Goal: Transaction & Acquisition: Purchase product/service

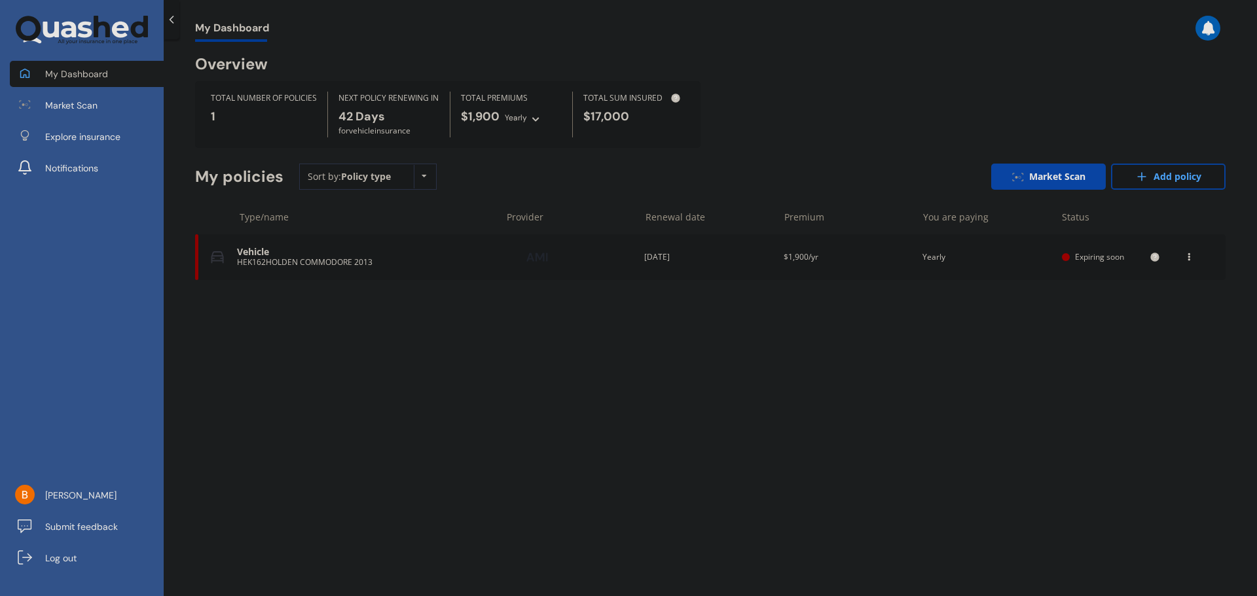
click at [460, 253] on div "Vehicle" at bounding box center [365, 252] width 257 height 11
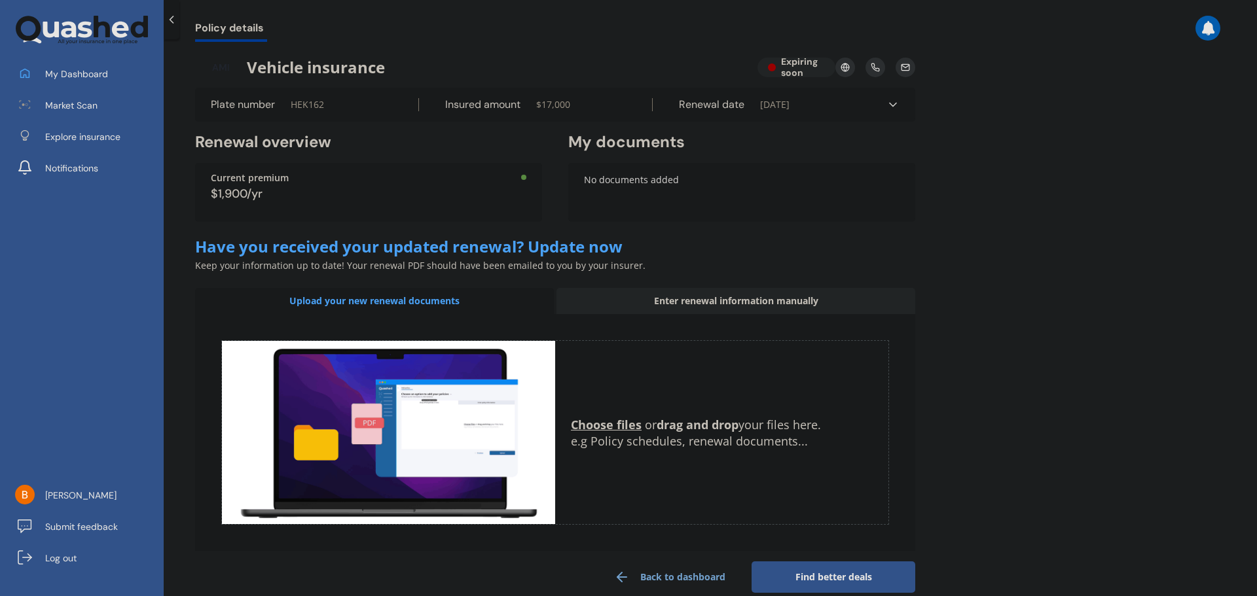
click at [336, 191] on div "$1,900/yr" at bounding box center [369, 194] width 316 height 12
click at [245, 192] on div "$1,900/yr" at bounding box center [369, 194] width 316 height 12
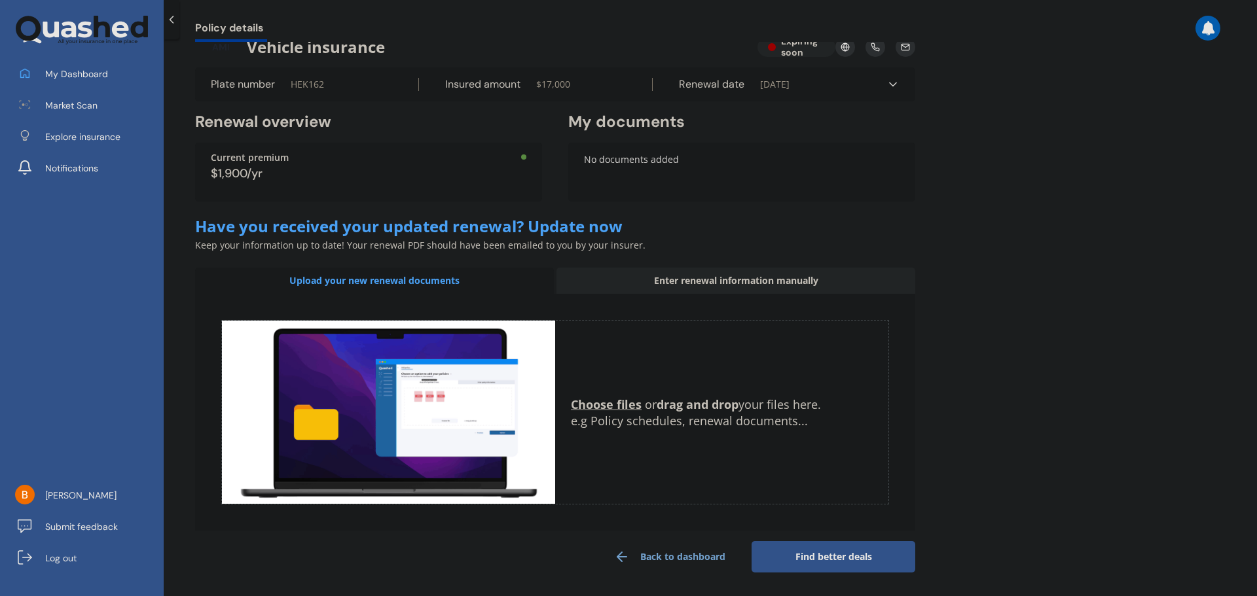
click at [826, 551] on link "Find better deals" at bounding box center [834, 556] width 164 height 31
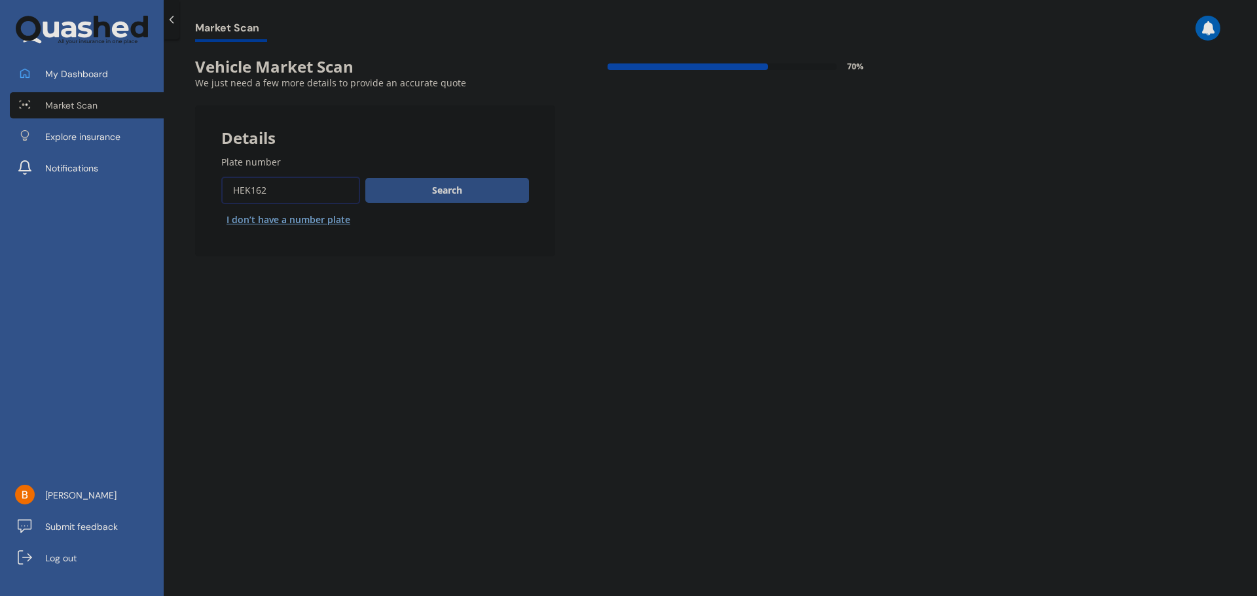
click at [465, 190] on button "Search" at bounding box center [447, 190] width 164 height 25
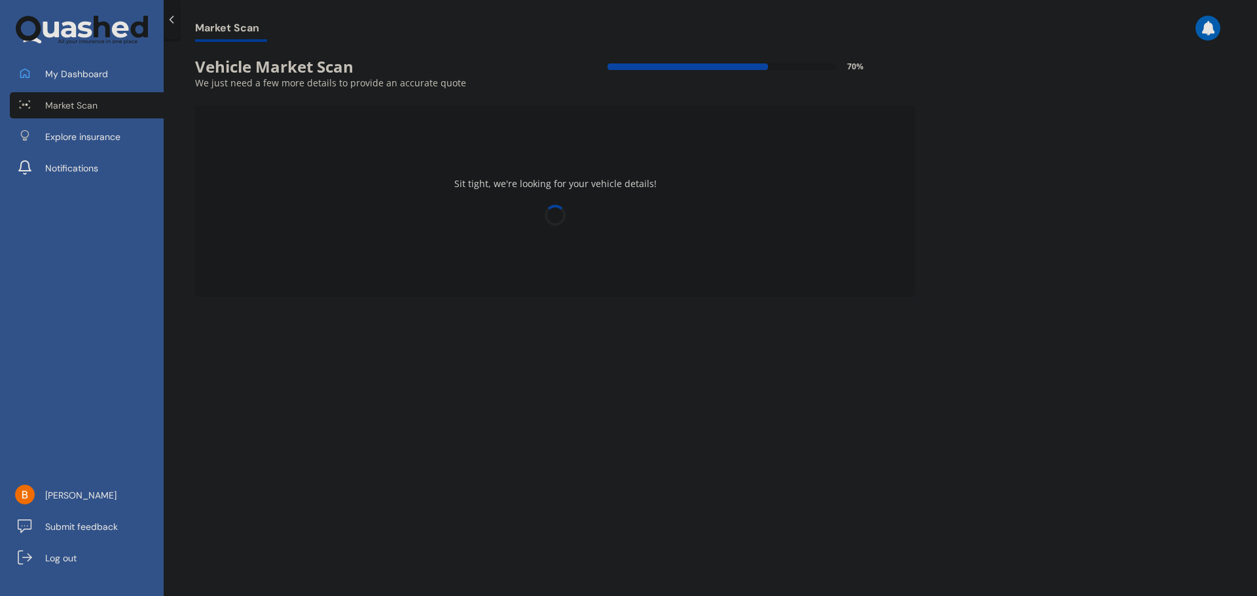
select select "HOLDEN"
select select "COMMODORE"
select select "10"
select select "03"
select select "2005"
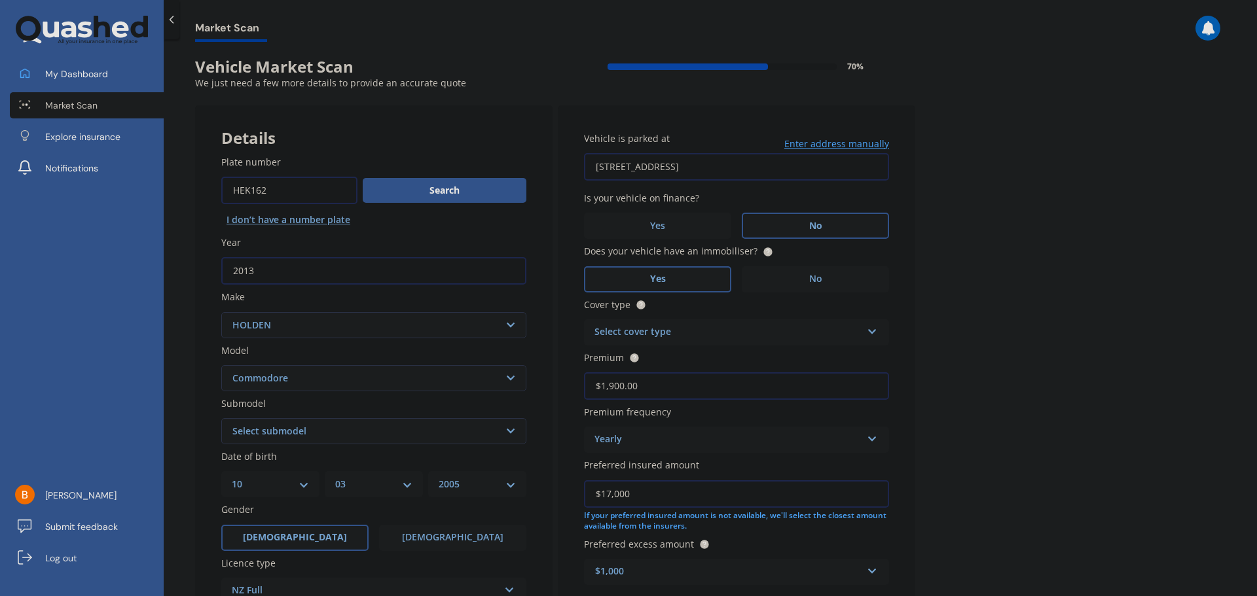
click at [831, 224] on label "No" at bounding box center [815, 226] width 147 height 26
click at [0, 0] on input "No" at bounding box center [0, 0] width 0 height 0
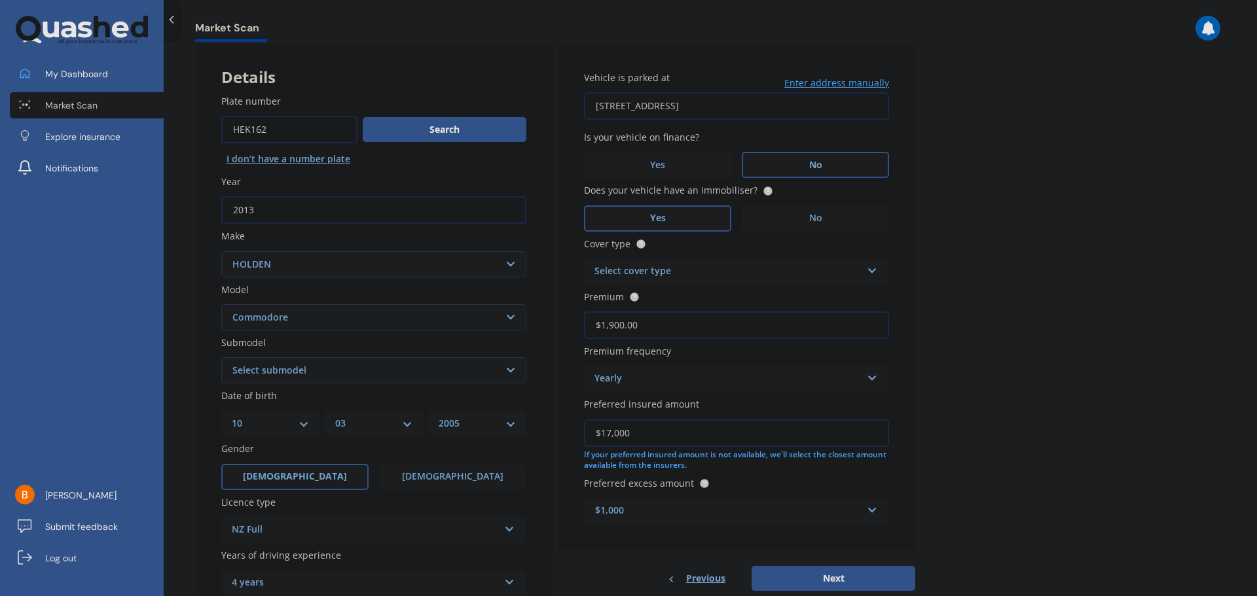
scroll to position [65, 0]
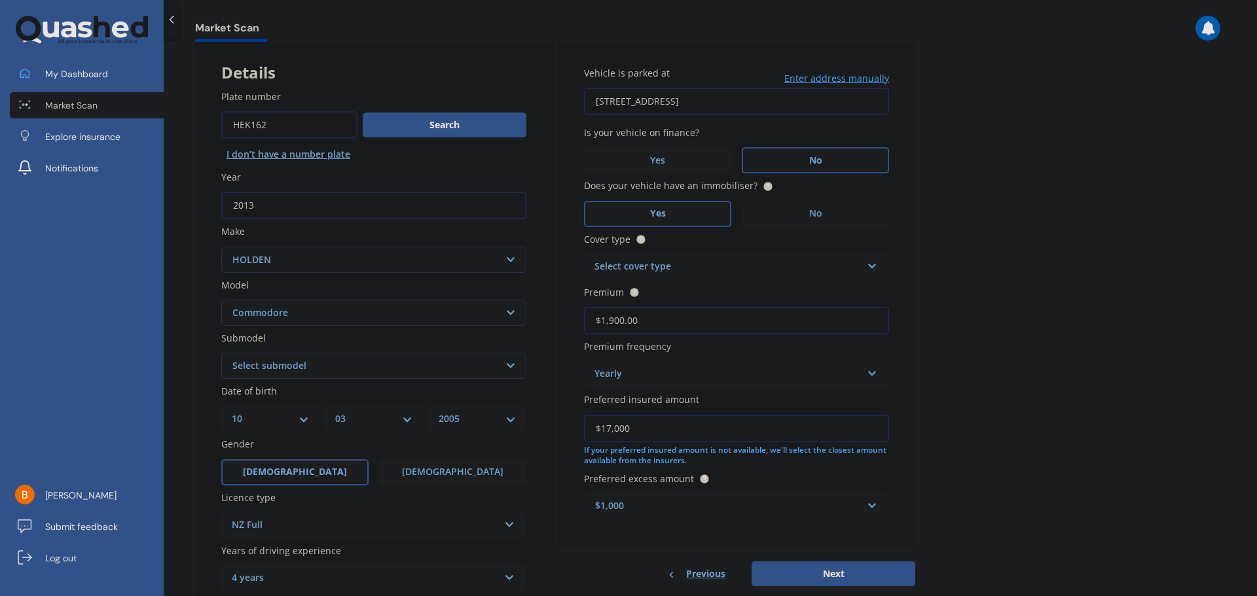
drag, startPoint x: 633, startPoint y: 327, endPoint x: 532, endPoint y: 330, distance: 101.5
click at [532, 330] on div "Details Plate number Search I don’t have a number plate Year 2013 Make Select m…" at bounding box center [555, 356] width 720 height 632
type input "$1,700.00"
click at [1087, 287] on div "Market Scan Vehicle Market Scan 70 % We just need a few more details to provide…" at bounding box center [710, 320] width 1093 height 557
click at [758, 282] on div "Vehicle is parked at 8 Acorn Street, Royal Oak, Auckland 1023 Enter address man…" at bounding box center [736, 293] width 357 height 507
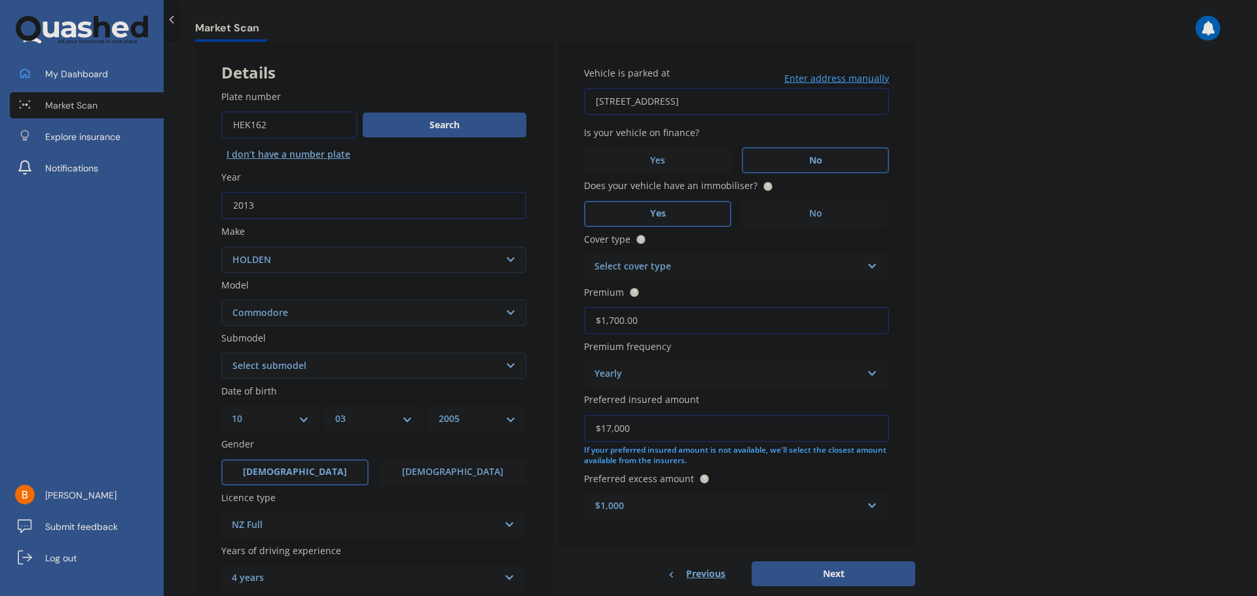
click at [759, 265] on div "Select cover type" at bounding box center [727, 267] width 267 height 16
click at [642, 336] on span "Comprehensive" at bounding box center [629, 339] width 69 height 12
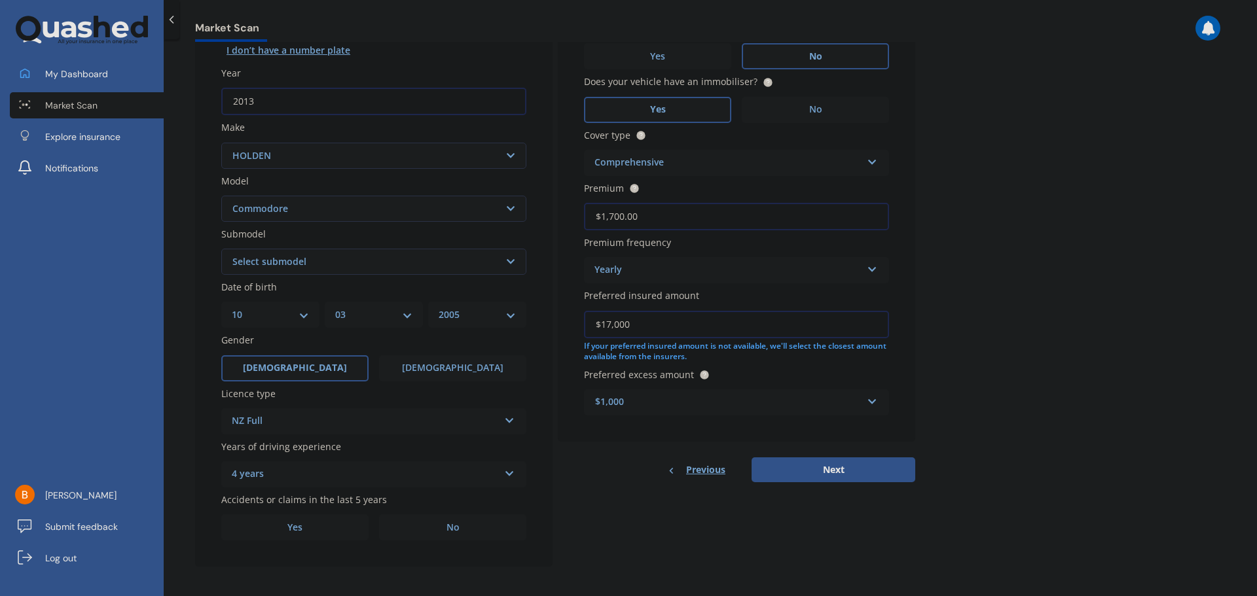
scroll to position [174, 0]
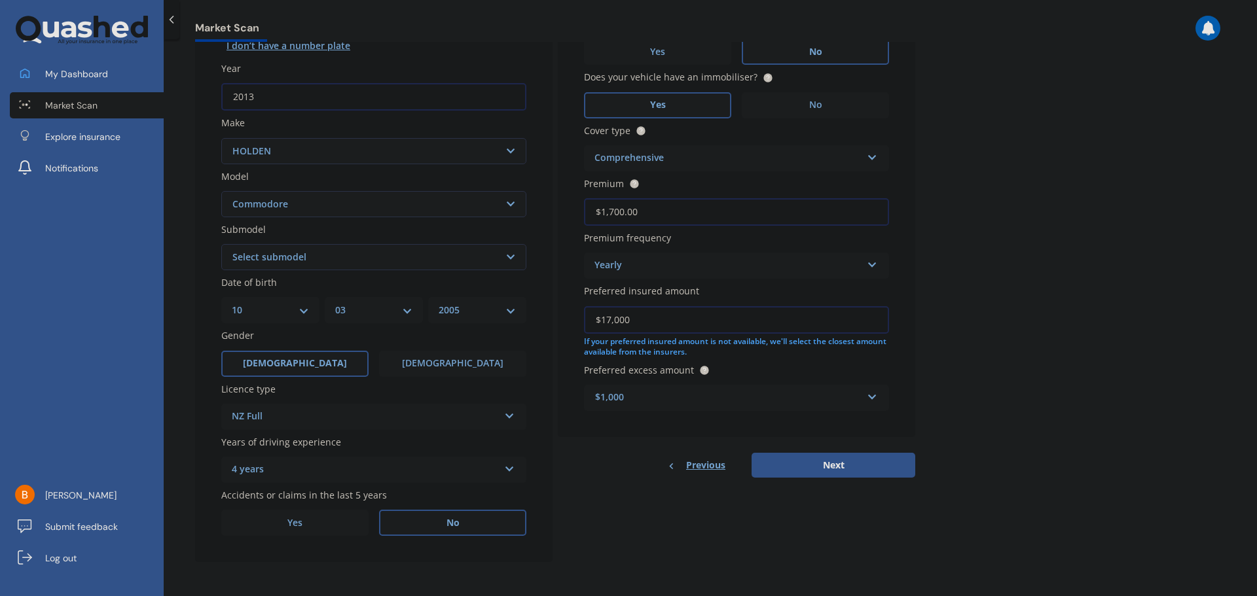
click at [433, 521] on label "No" at bounding box center [452, 523] width 147 height 26
click at [0, 0] on input "No" at bounding box center [0, 0] width 0 height 0
click at [809, 456] on button "Next" at bounding box center [834, 465] width 164 height 25
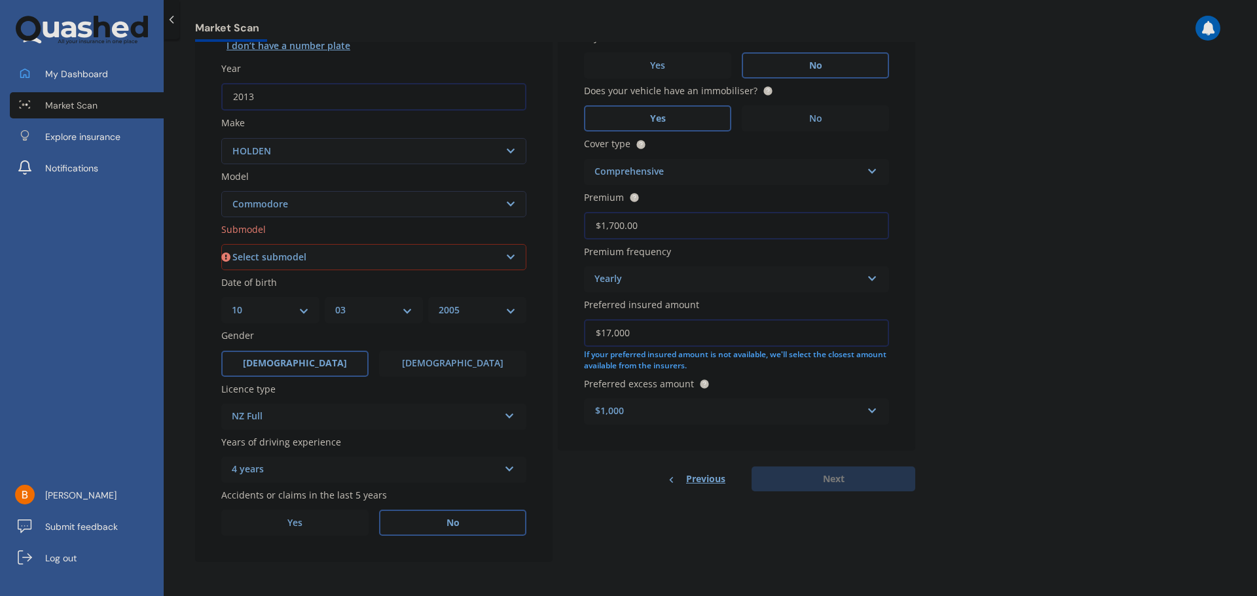
click at [365, 254] on select "Select submodel 4 Cyl 2.0 Litre 50th Anniversary V6 6 Cyl 3.8 Litre Acclaim V6 …" at bounding box center [373, 257] width 305 height 26
select select "SV6 3.6 LITRE"
click at [221, 244] on select "Select submodel 4 Cyl 2.0 Litre 50th Anniversary V6 6 Cyl 3.8 Litre Acclaim V6 …" at bounding box center [373, 257] width 305 height 26
click at [1021, 399] on div "Market Scan Vehicle Market Scan 70 % We just need a few more details to provide…" at bounding box center [710, 320] width 1093 height 557
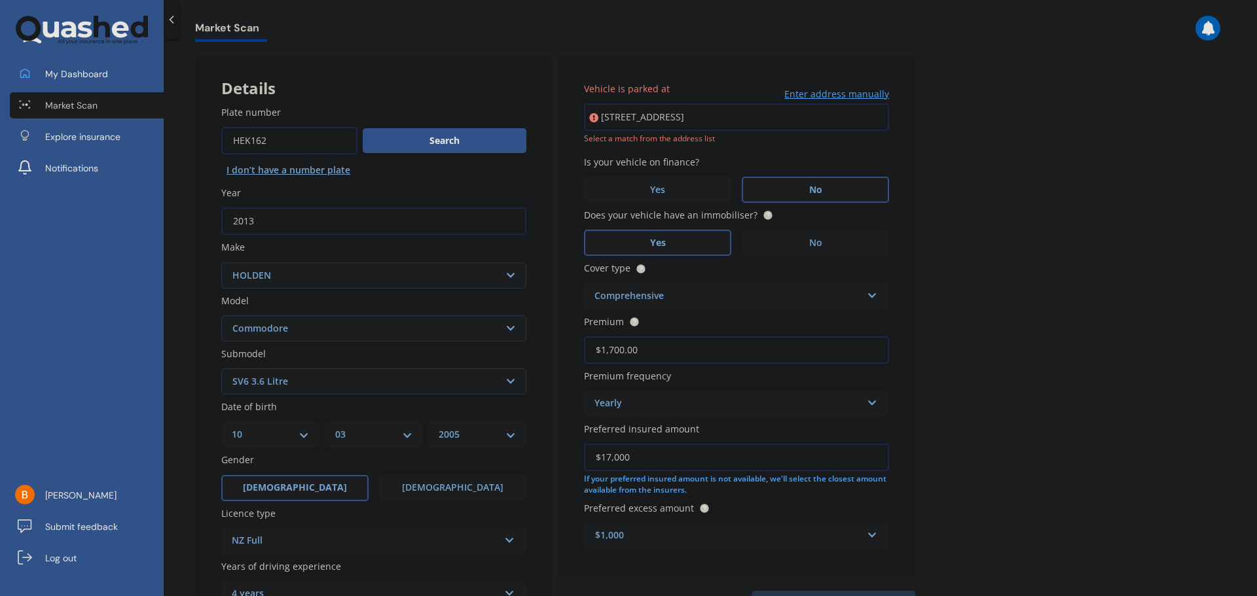
scroll to position [43, 0]
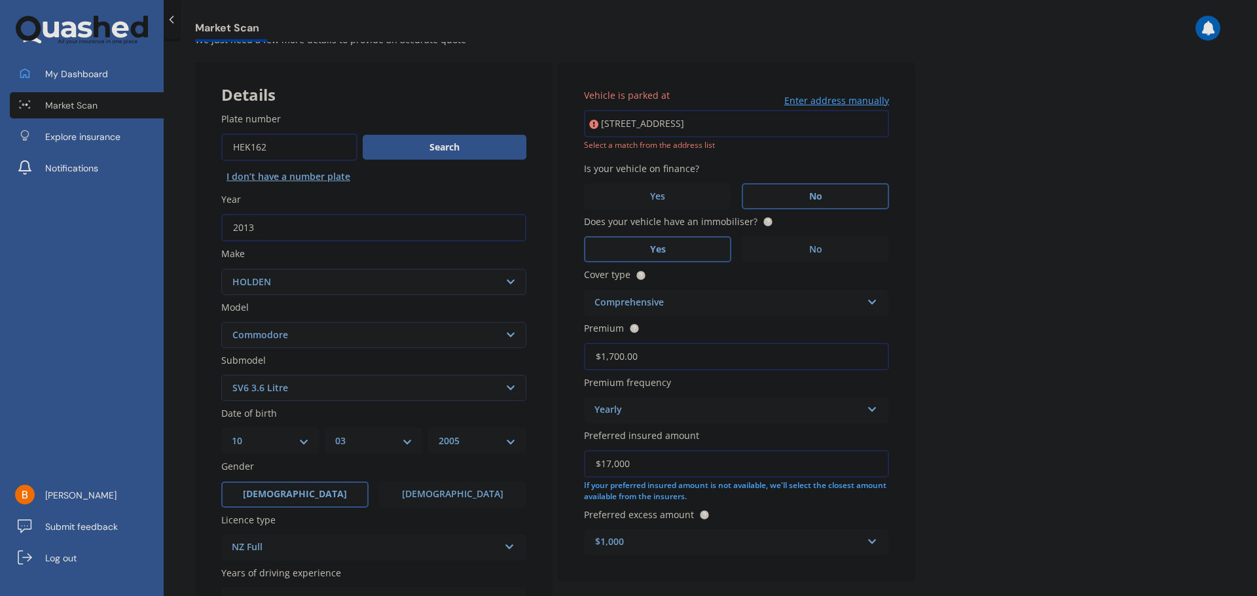
click at [797, 120] on input "8 Acorn Street, Royal Oak, Auckland 1023" at bounding box center [736, 123] width 305 height 27
type input "8 Acorn Street, Royal Oak, Auckland 1023"
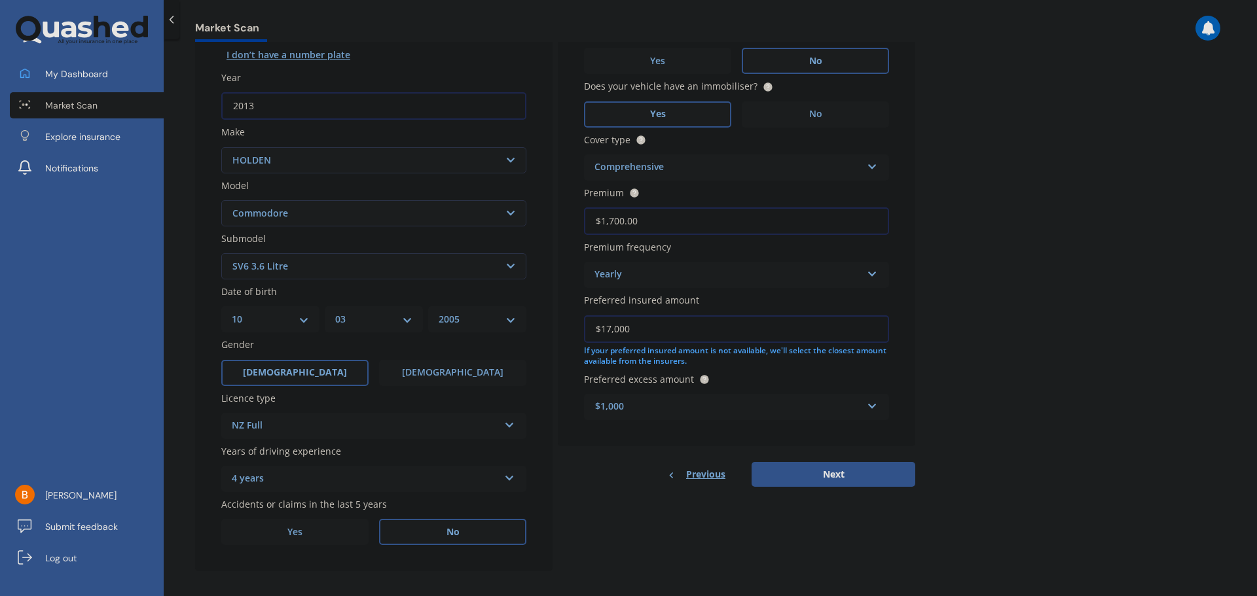
scroll to position [174, 0]
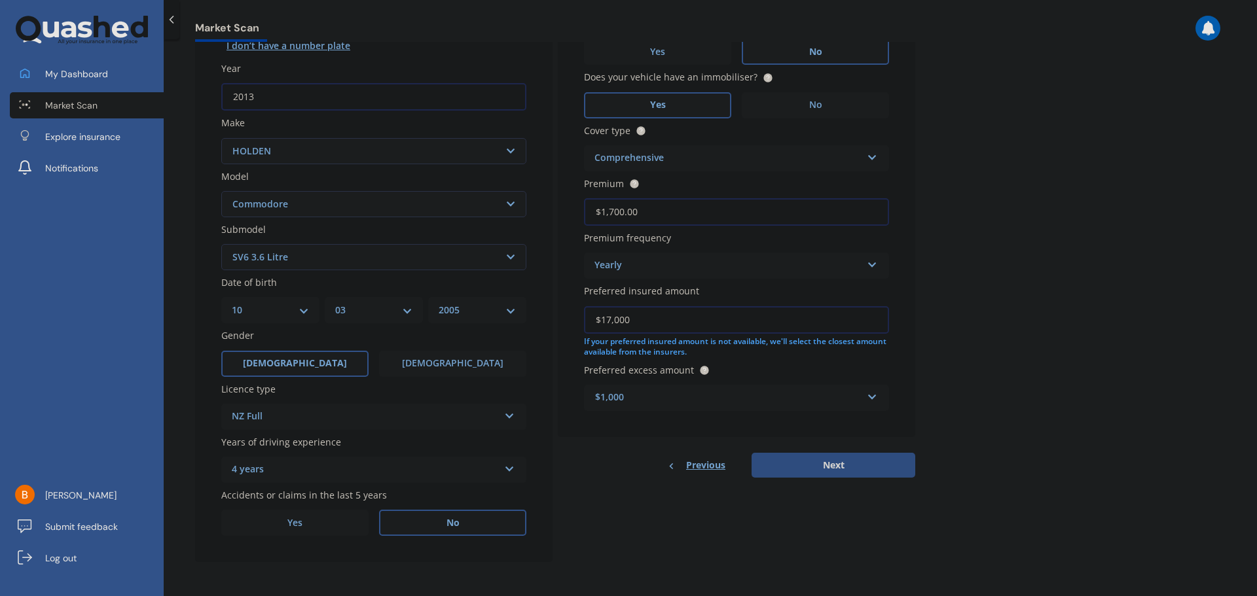
click at [820, 462] on button "Next" at bounding box center [834, 465] width 164 height 25
select select "10"
select select "03"
select select "2005"
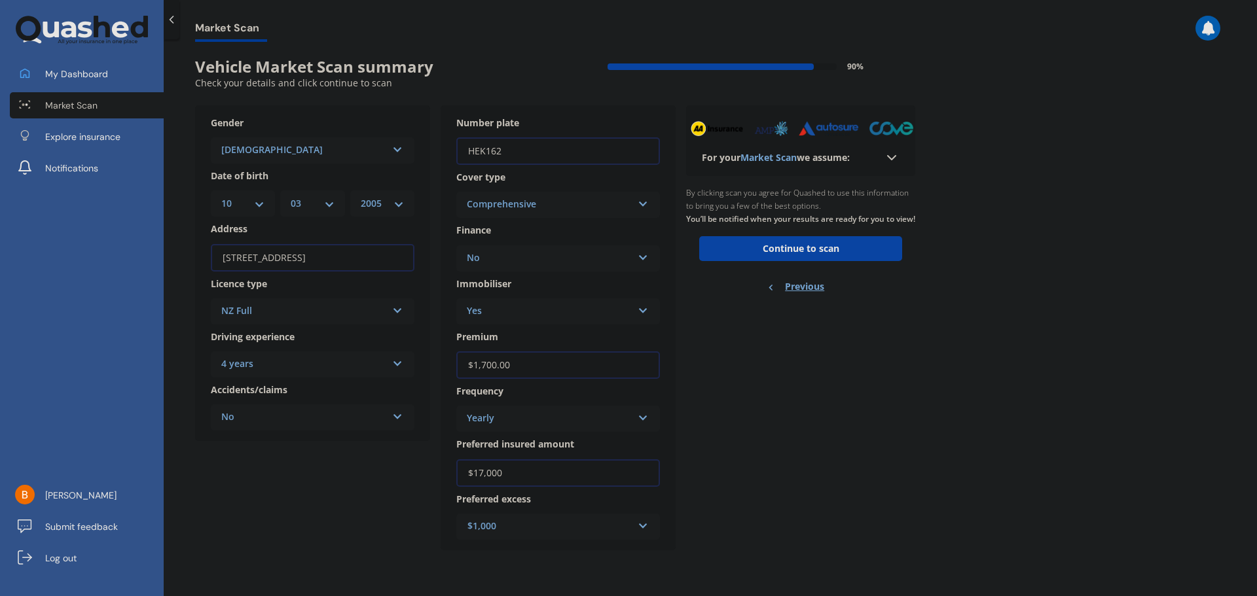
scroll to position [0, 0]
click at [893, 160] on icon at bounding box center [892, 158] width 16 height 16
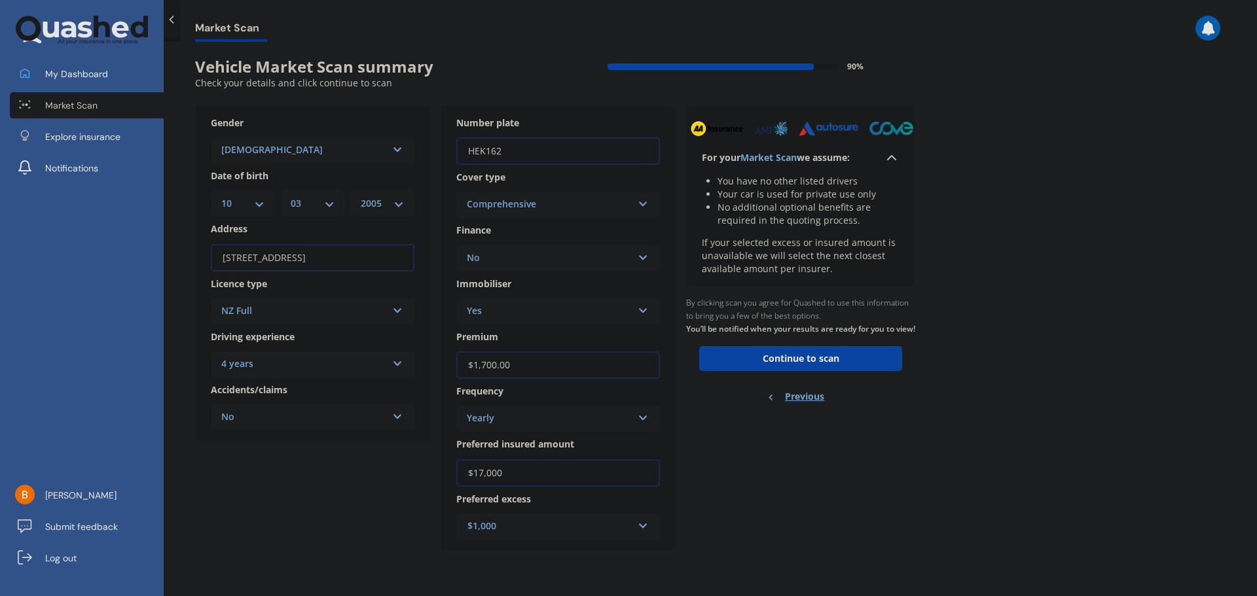
click at [892, 158] on icon at bounding box center [892, 158] width 16 height 16
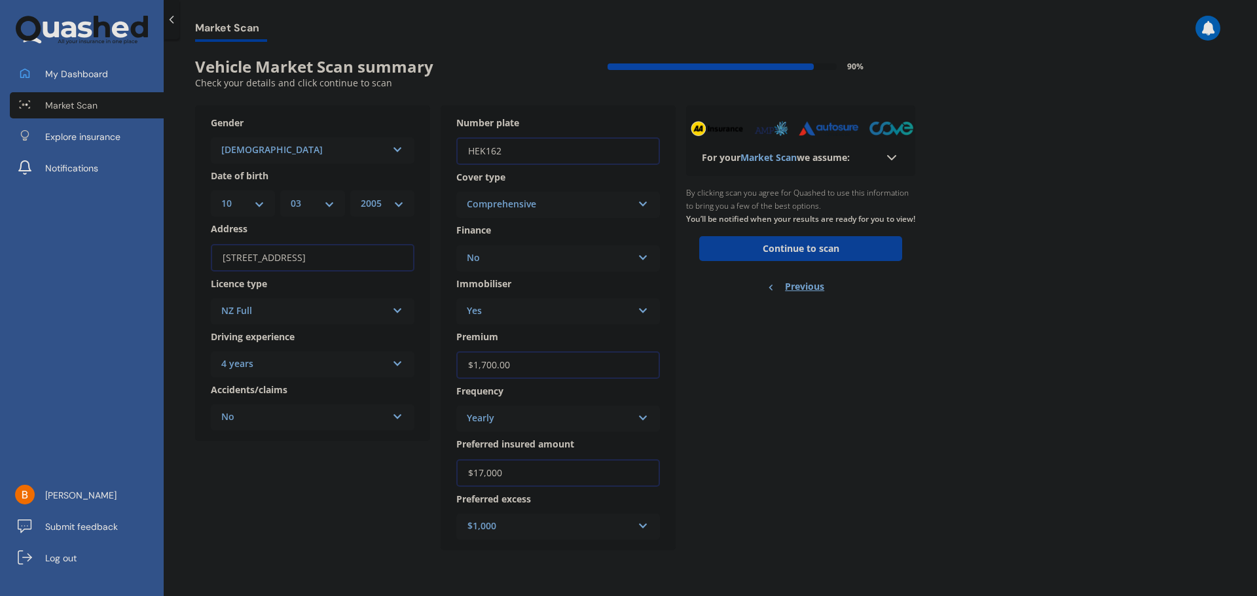
click at [816, 261] on button "Continue to scan" at bounding box center [800, 248] width 203 height 25
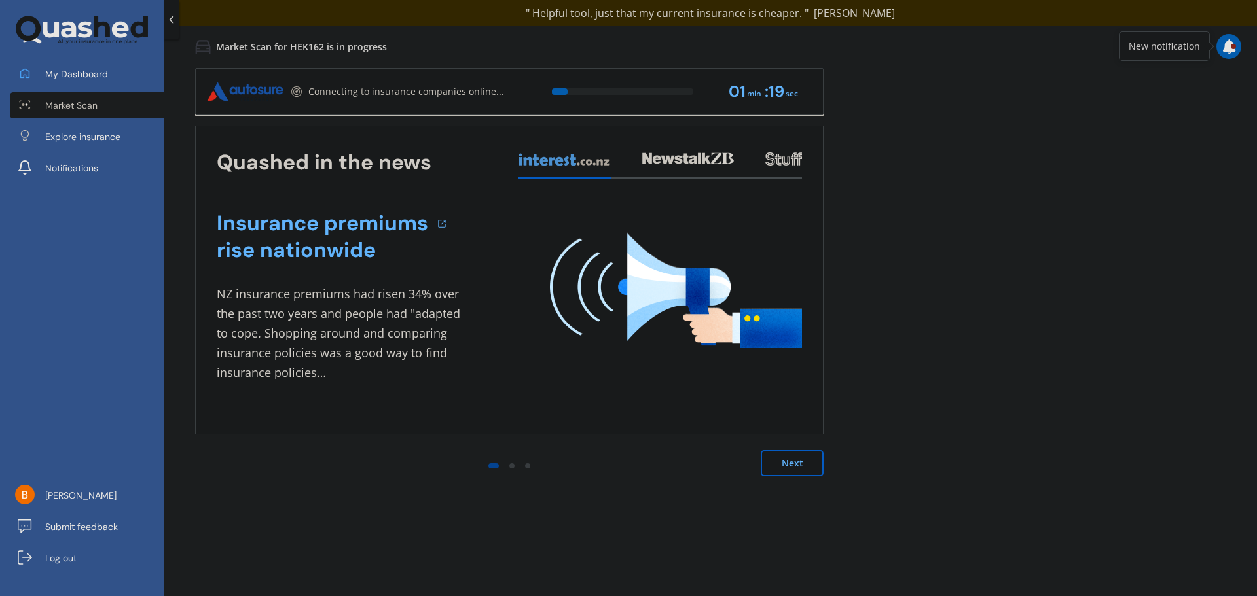
click at [790, 465] on button "Next" at bounding box center [792, 463] width 63 height 26
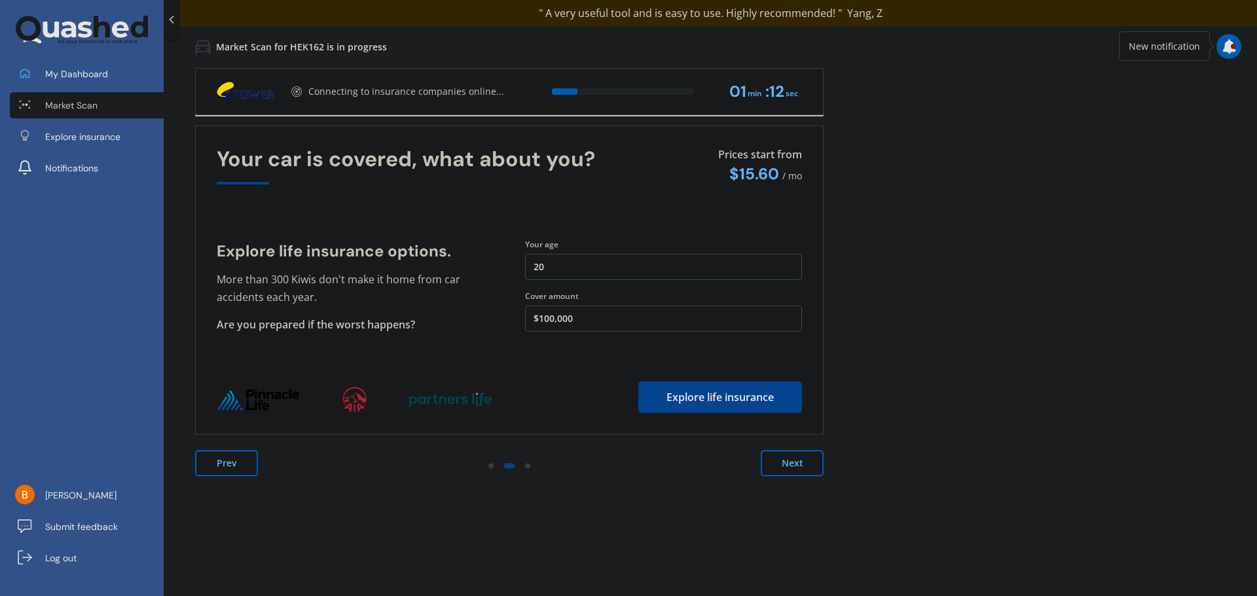
click at [790, 465] on button "Next" at bounding box center [792, 463] width 63 height 26
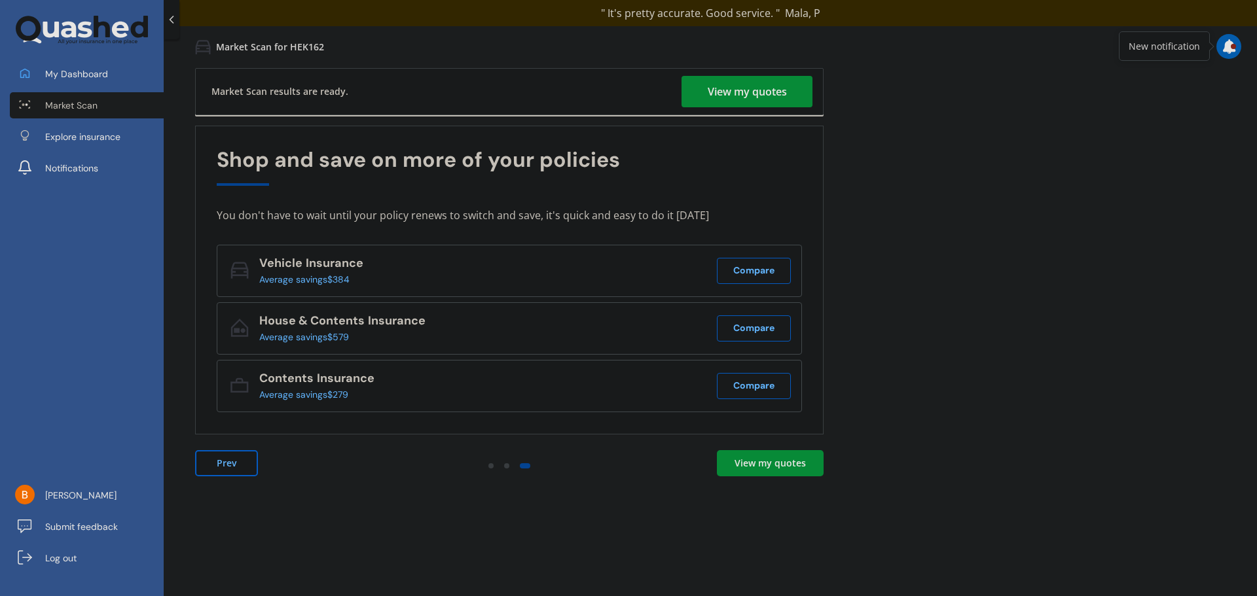
click at [742, 88] on div "View my quotes" at bounding box center [747, 91] width 79 height 31
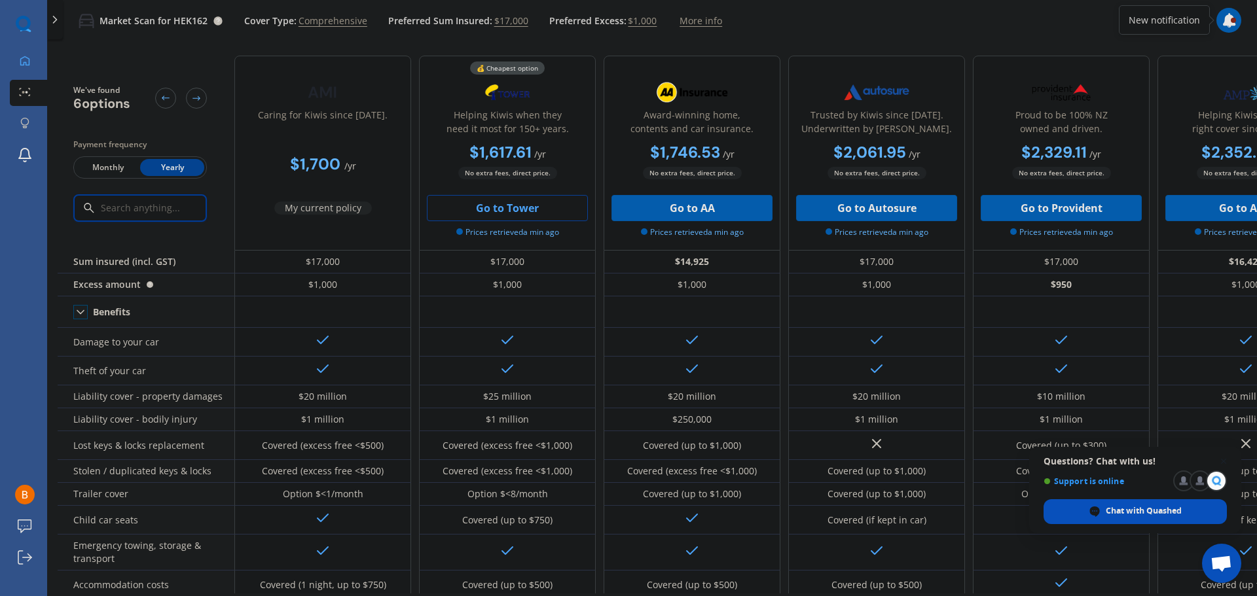
click at [526, 209] on button "Go to Tower" at bounding box center [507, 208] width 161 height 26
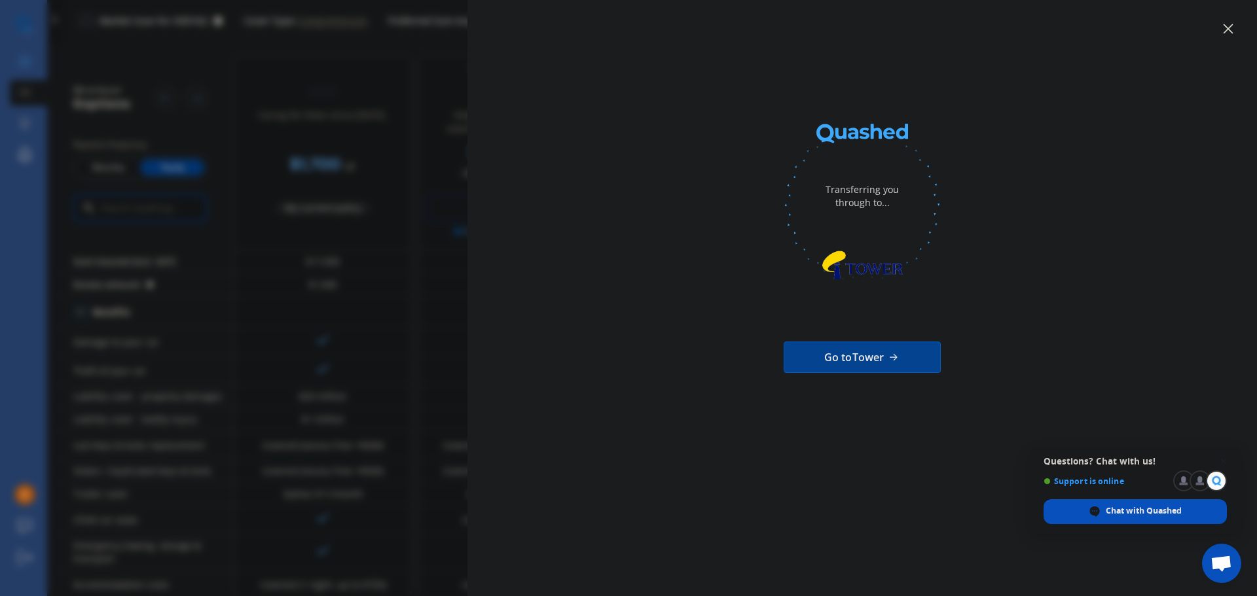
click at [1227, 33] on icon at bounding box center [1228, 29] width 10 height 10
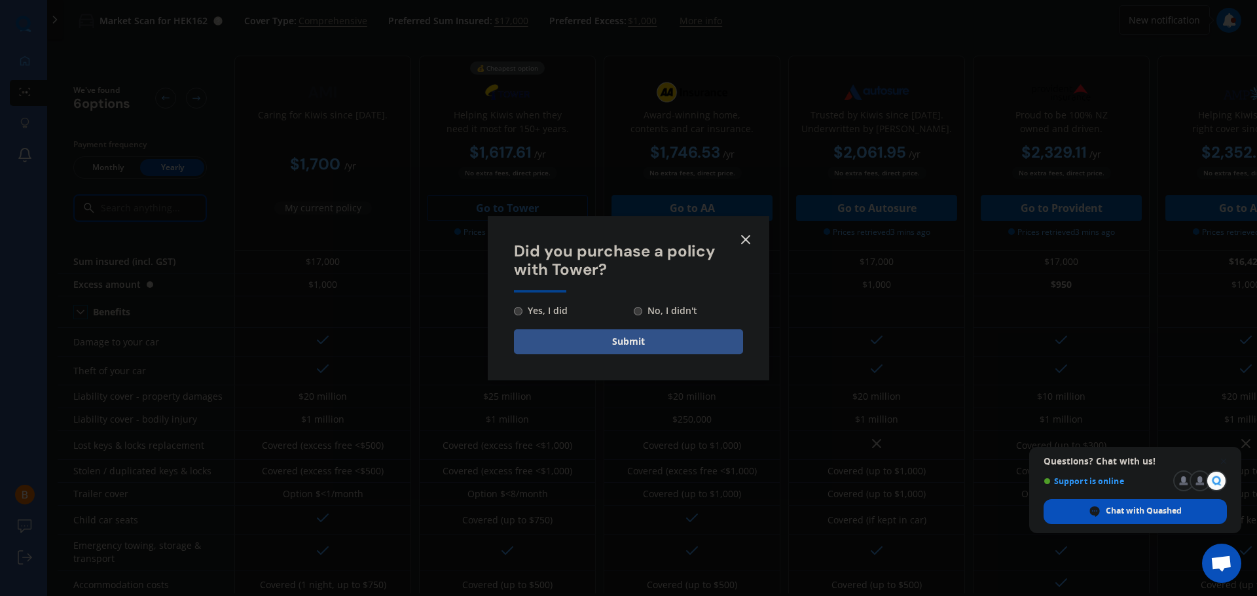
click at [748, 237] on line at bounding box center [746, 240] width 8 height 8
